Goal: Task Accomplishment & Management: Manage account settings

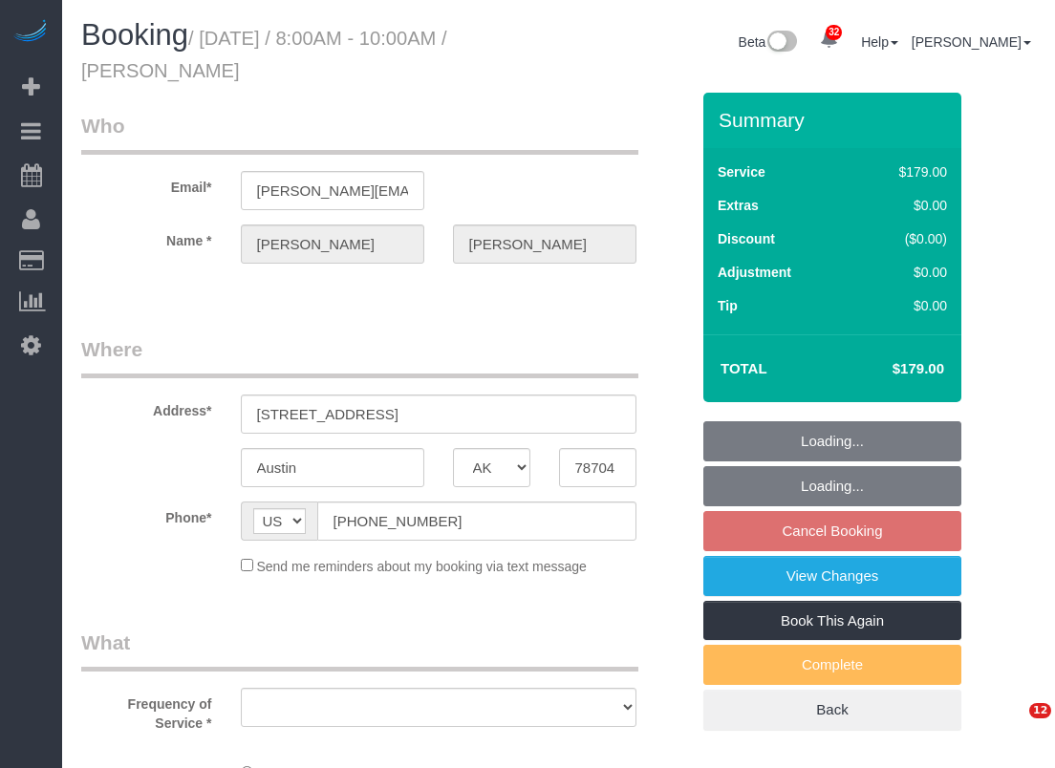
select select "[GEOGRAPHIC_DATA]"
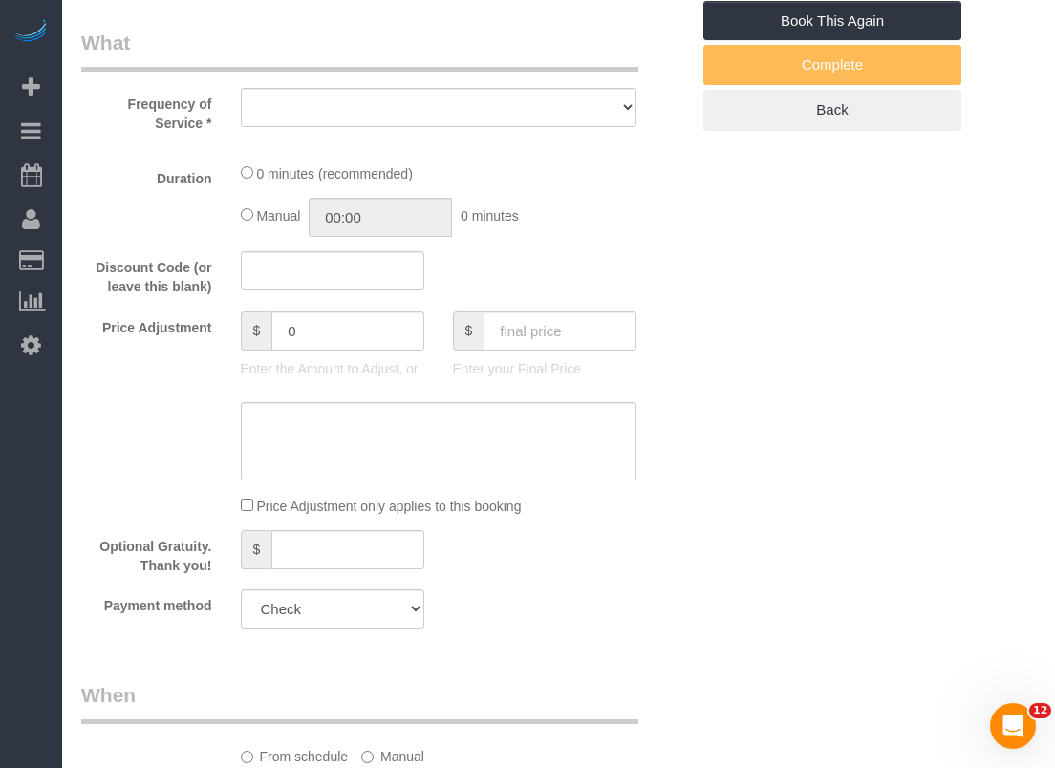
select select "3"
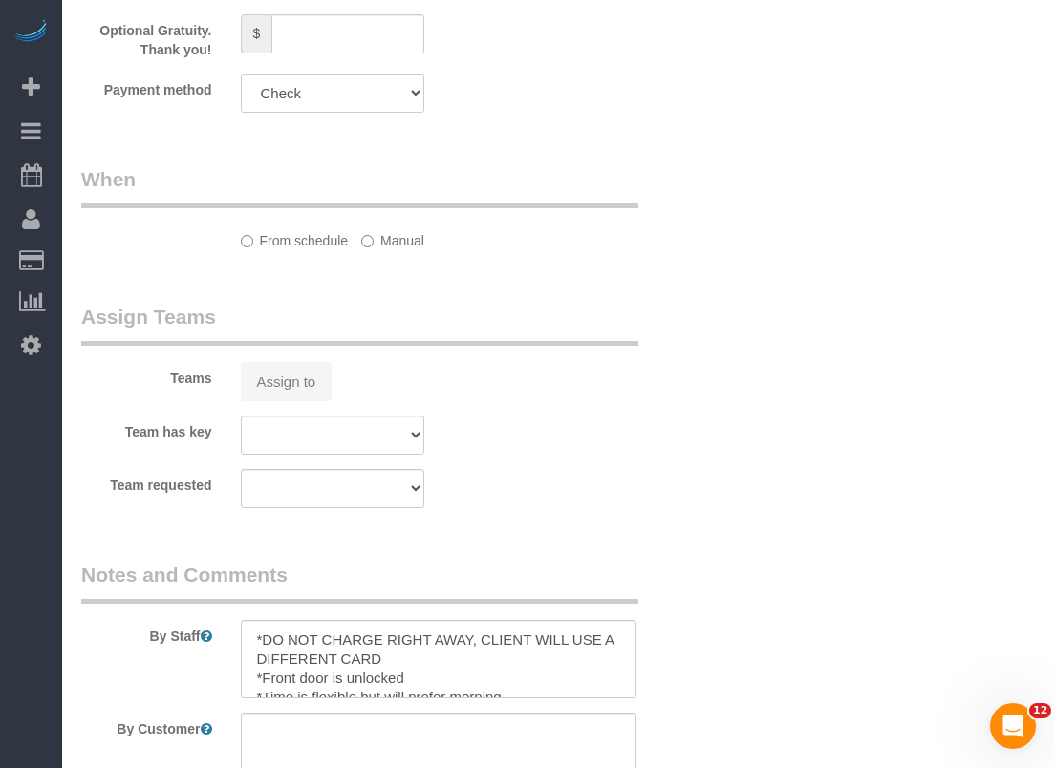
select select "object:2561"
select select "spot76"
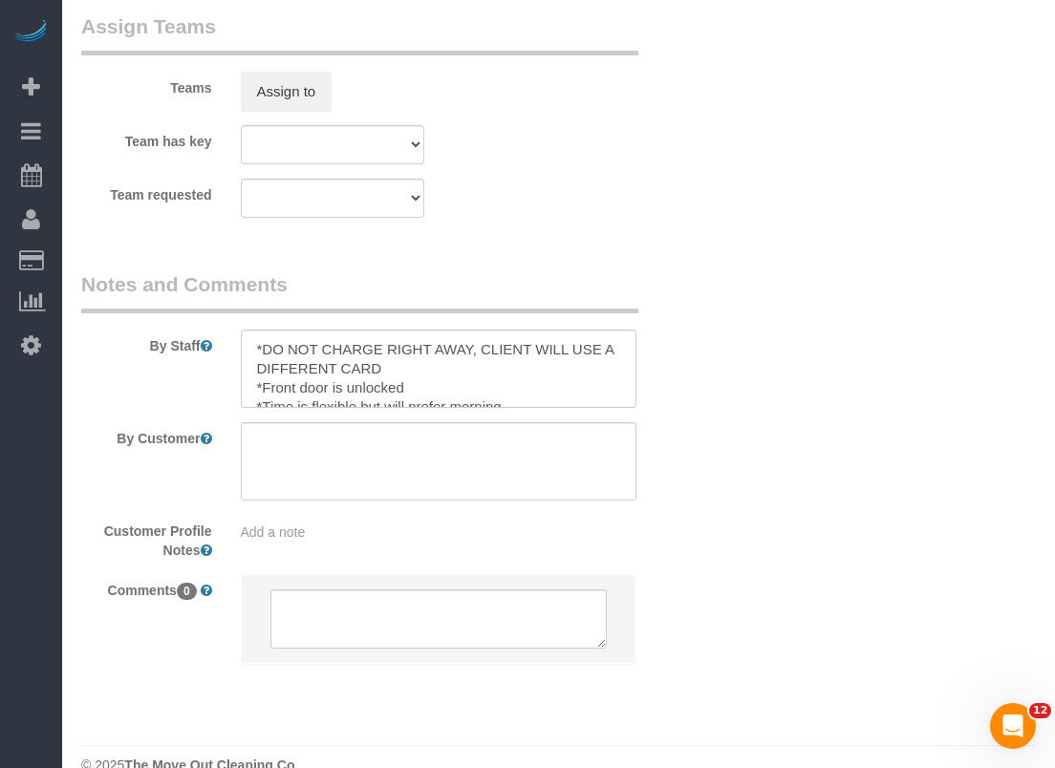
select select "object:2562"
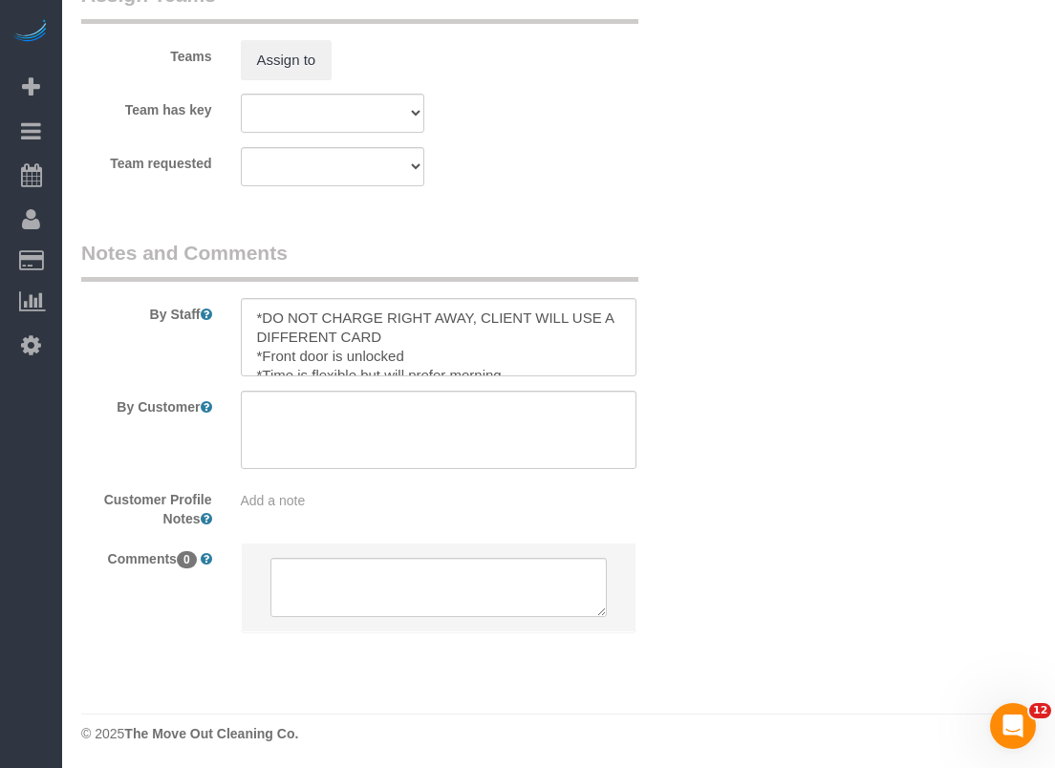
scroll to position [1505, 0]
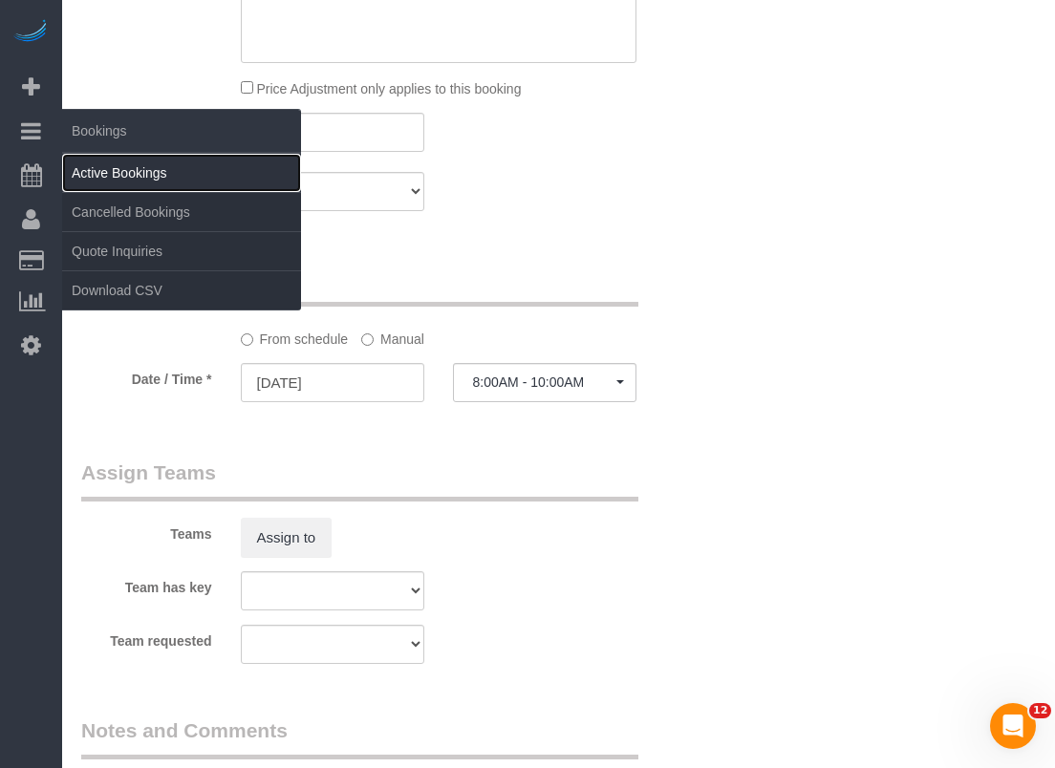
click at [89, 160] on link "Active Bookings" at bounding box center [181, 173] width 239 height 38
